Goal: Transaction & Acquisition: Download file/media

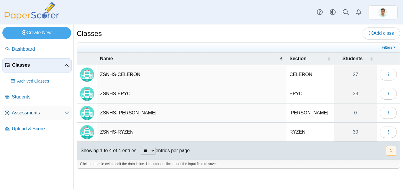
click at [24, 112] on span "Assessments" at bounding box center [38, 113] width 53 height 6
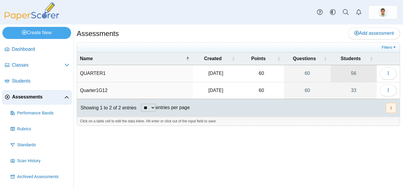
click at [355, 76] on link "56" at bounding box center [354, 73] width 46 height 17
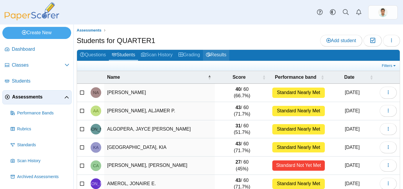
click at [217, 55] on link "Results" at bounding box center [216, 55] width 26 height 11
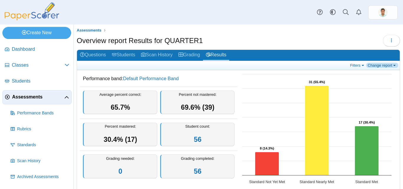
click at [388, 66] on link "Change report" at bounding box center [383, 65] width 32 height 5
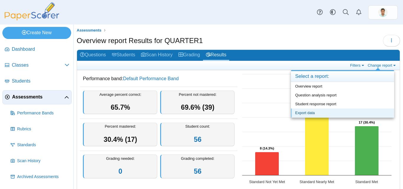
click at [310, 114] on link "Export data" at bounding box center [342, 113] width 103 height 9
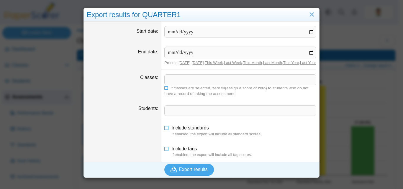
click at [310, 31] on input "Start date" at bounding box center [241, 32] width 152 height 12
click at [245, 31] on input "Start date" at bounding box center [241, 32] width 152 height 12
click at [309, 32] on input "Start date" at bounding box center [241, 32] width 152 height 12
type input "**********"
click at [308, 54] on input "End date" at bounding box center [241, 53] width 152 height 12
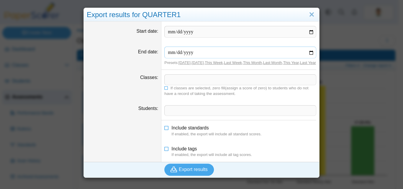
type input "**********"
click at [165, 89] on icon at bounding box center [167, 88] width 4 height 4
click at [169, 116] on span at bounding box center [241, 111] width 152 height 10
click at [165, 116] on span at bounding box center [241, 111] width 152 height 10
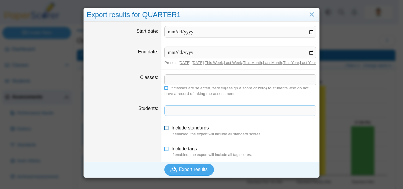
click at [166, 129] on icon at bounding box center [167, 127] width 5 height 4
click at [165, 129] on icon at bounding box center [167, 127] width 5 height 4
click at [199, 172] on span "Export results" at bounding box center [193, 169] width 29 height 5
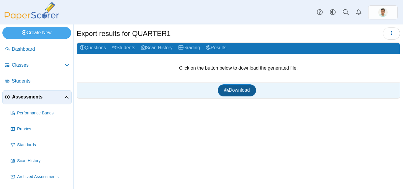
click at [245, 91] on span "Download" at bounding box center [237, 90] width 26 height 5
click at [215, 49] on link "Results" at bounding box center [216, 48] width 26 height 11
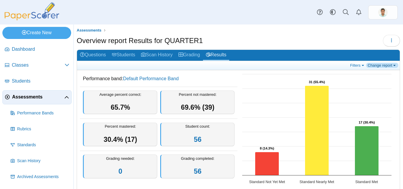
click at [384, 66] on link "Change report" at bounding box center [383, 65] width 32 height 5
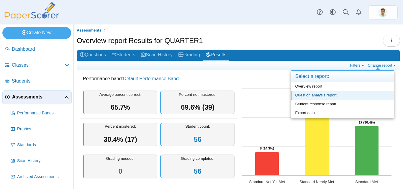
click at [322, 96] on link "Question analysis report" at bounding box center [342, 95] width 103 height 9
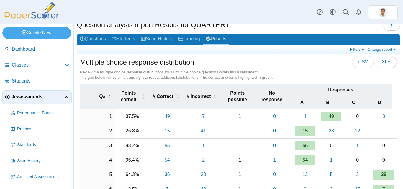
scroll to position [30, 0]
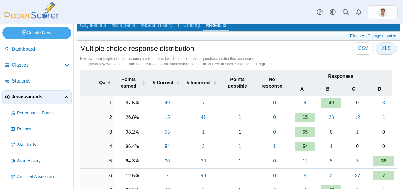
click at [384, 48] on span "XLS" at bounding box center [386, 48] width 9 height 5
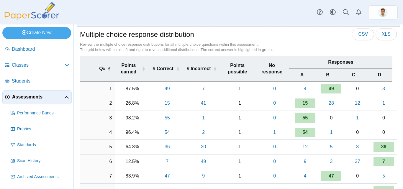
scroll to position [0, 0]
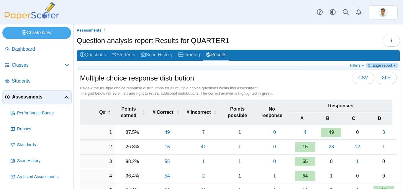
click at [390, 66] on link "Change report" at bounding box center [383, 65] width 32 height 5
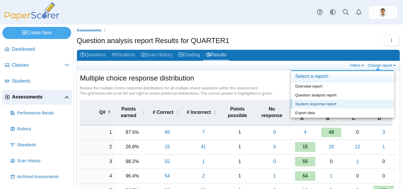
click at [349, 104] on link "Student response report" at bounding box center [342, 104] width 103 height 9
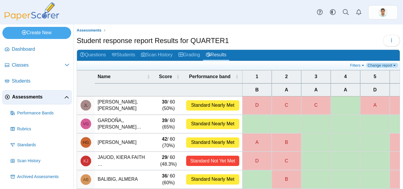
click at [390, 66] on link "Change report" at bounding box center [383, 65] width 32 height 5
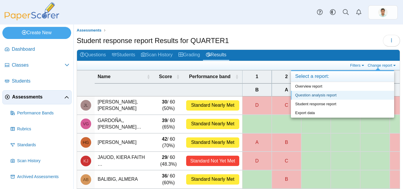
click at [338, 97] on link "Question analysis report" at bounding box center [342, 95] width 103 height 9
